Goal: Find specific page/section: Find specific page/section

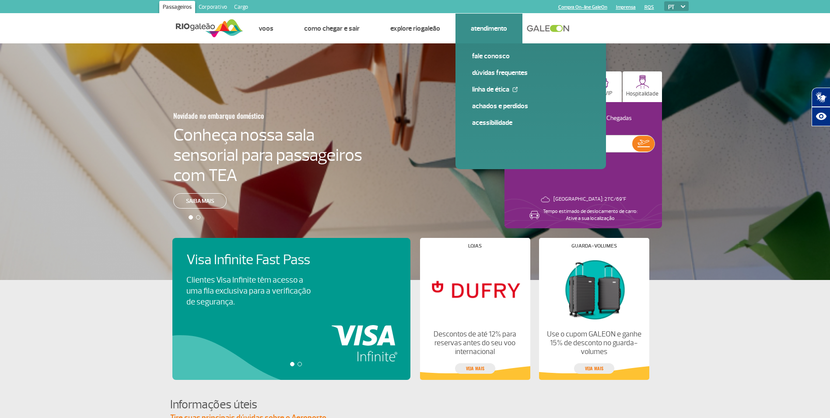
click at [504, 35] on li "Atendimento Fale conosco Dúvidas Frequentes Linha de Ética Achados e Perdidos A…" at bounding box center [489, 29] width 67 height 30
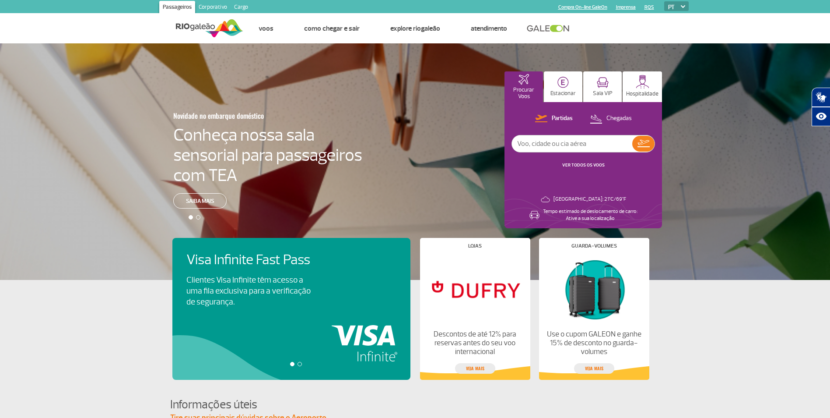
click at [238, 9] on link "Cargo" at bounding box center [241, 8] width 21 height 14
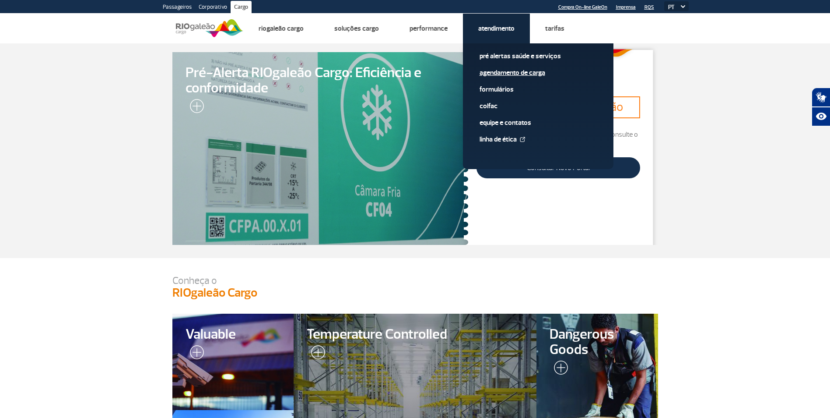
click at [502, 72] on link "Agendamento de Carga" at bounding box center [538, 73] width 117 height 10
click at [503, 68] on link "Agendamento de Carga" at bounding box center [538, 73] width 117 height 10
click at [496, 88] on link "Formulários" at bounding box center [538, 89] width 117 height 10
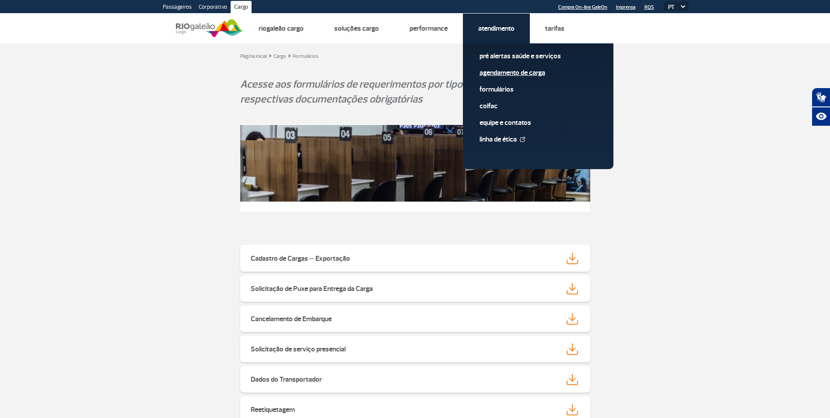
click at [496, 74] on link "Agendamento de Carga" at bounding box center [538, 73] width 117 height 10
